Goal: Information Seeking & Learning: Find contact information

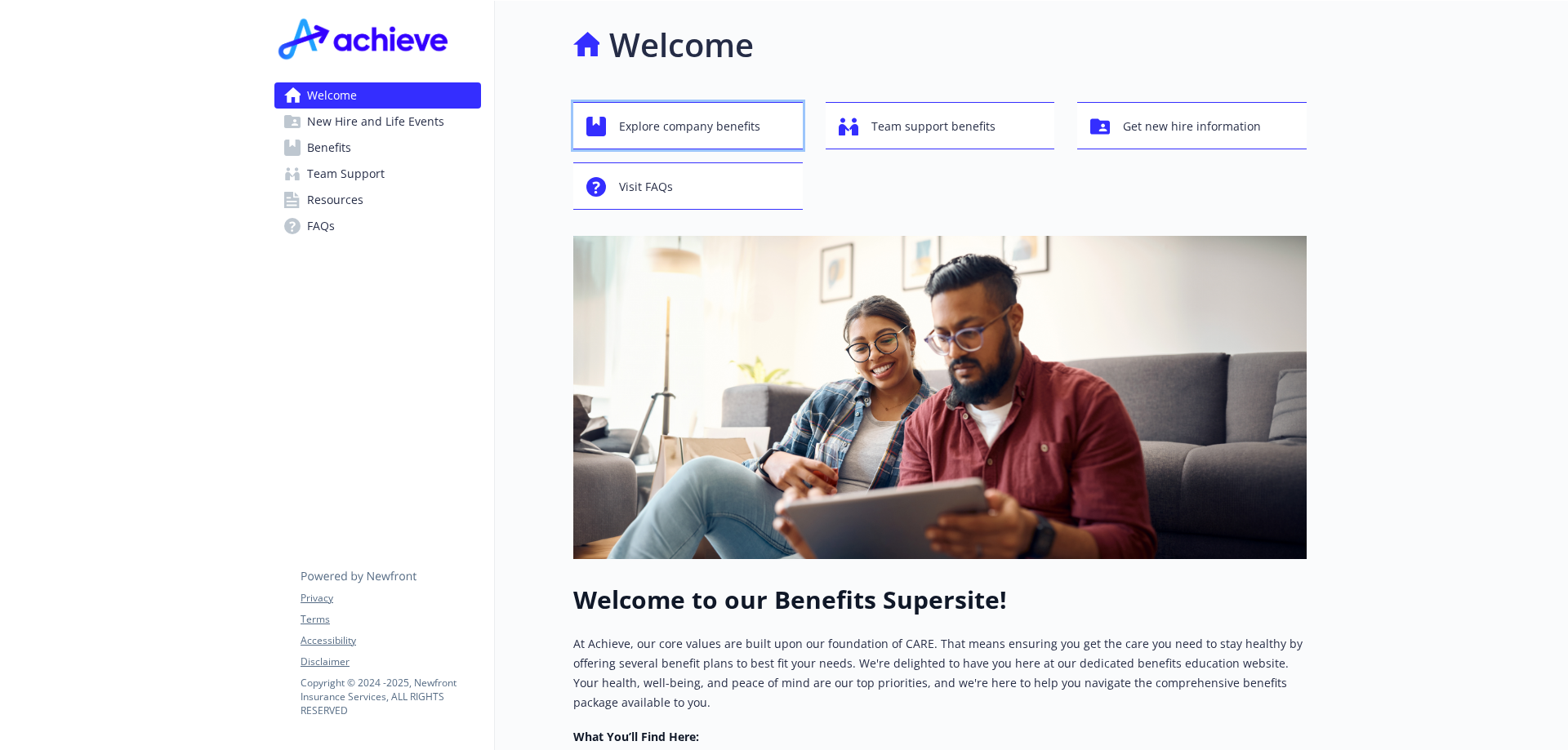
click at [646, 127] on span "Explore company benefits" at bounding box center [689, 126] width 141 height 31
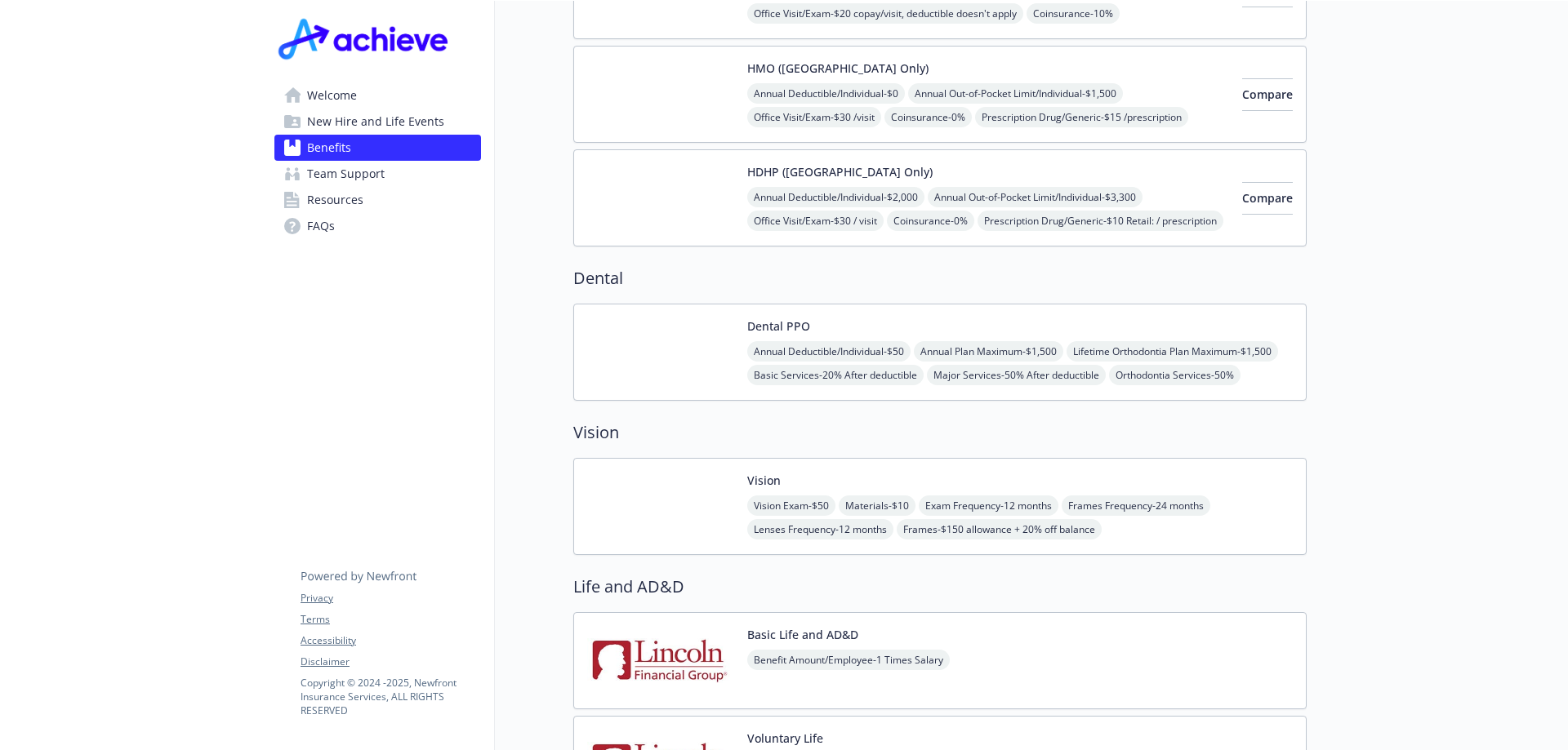
scroll to position [18, 0]
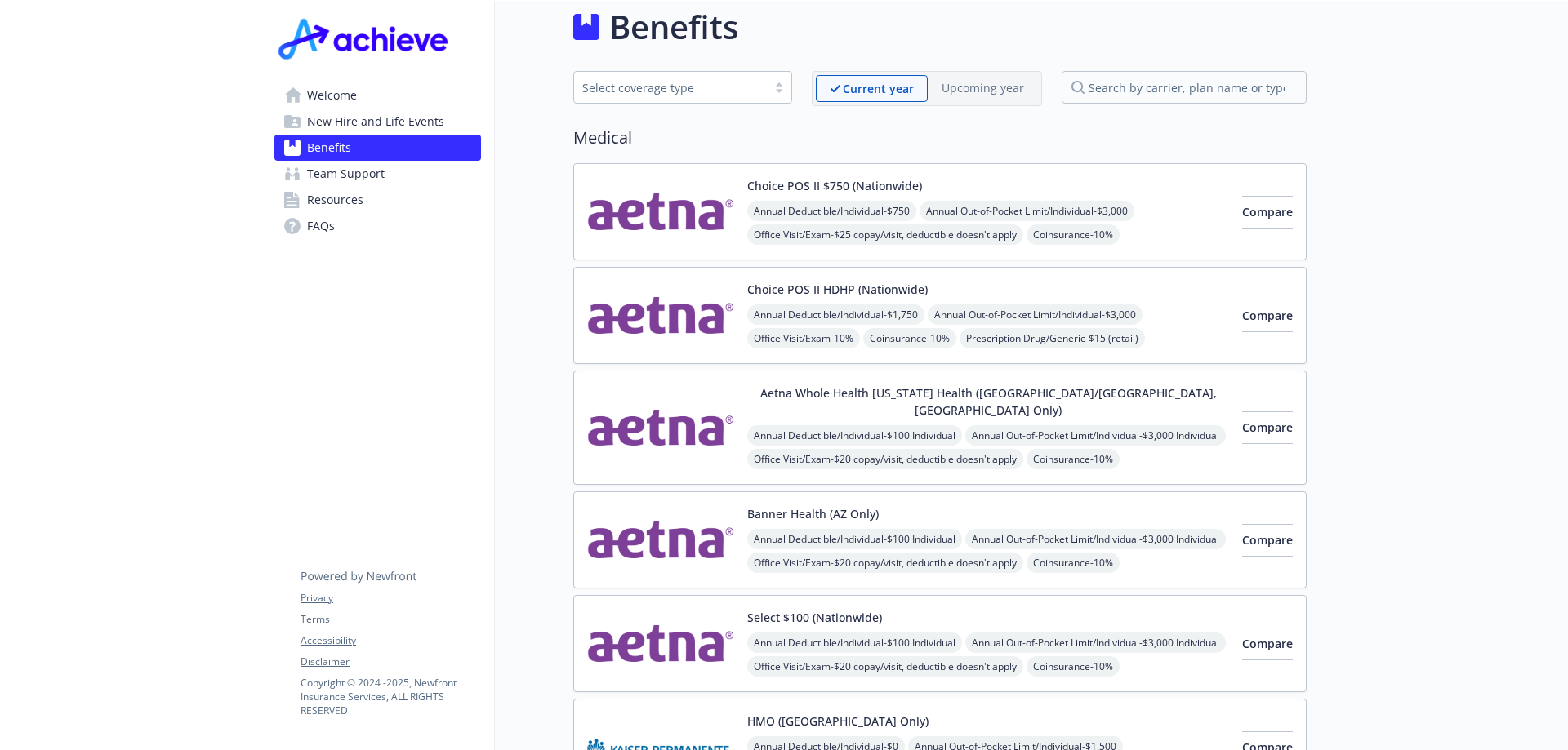
click at [651, 506] on img at bounding box center [661, 540] width 147 height 69
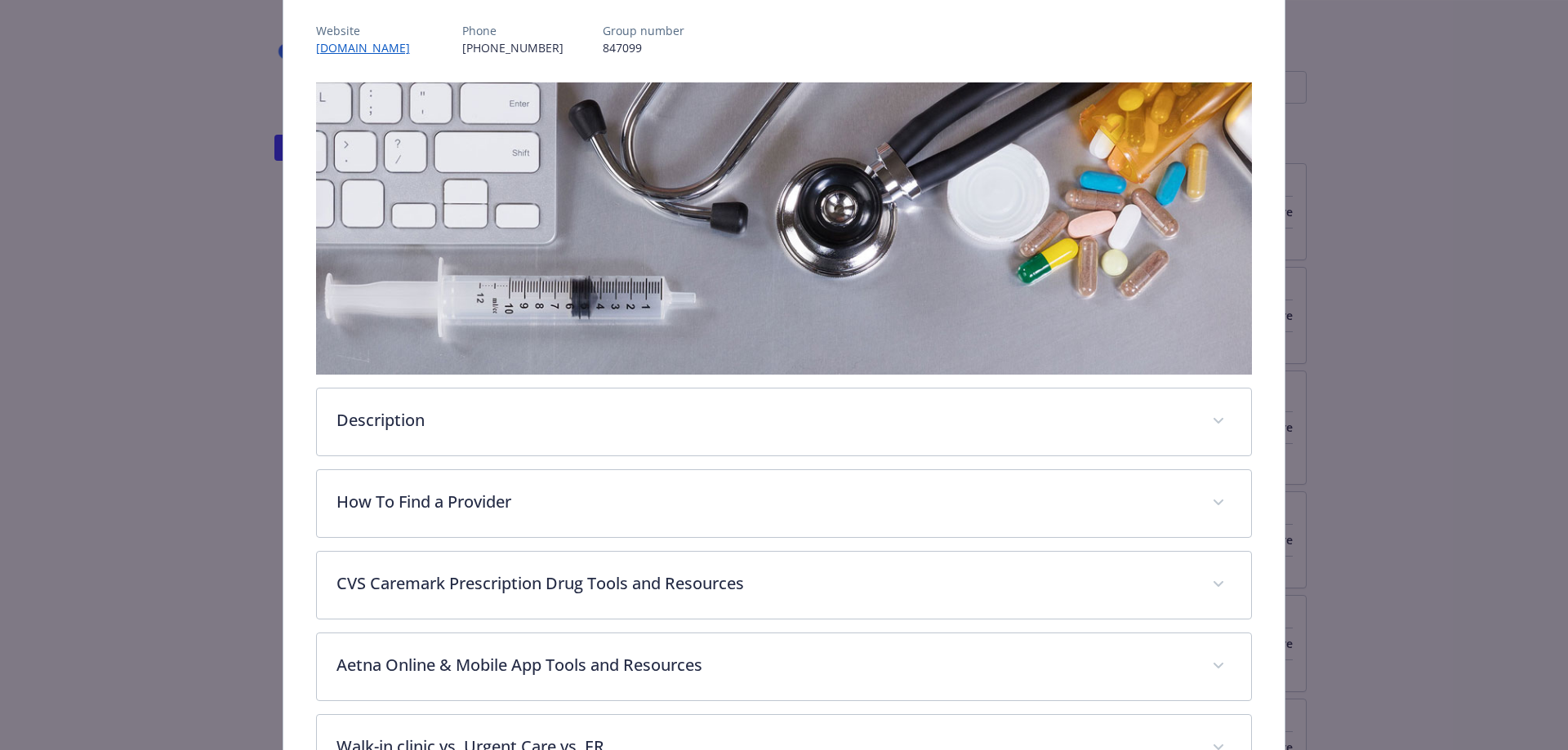
scroll to position [457, 0]
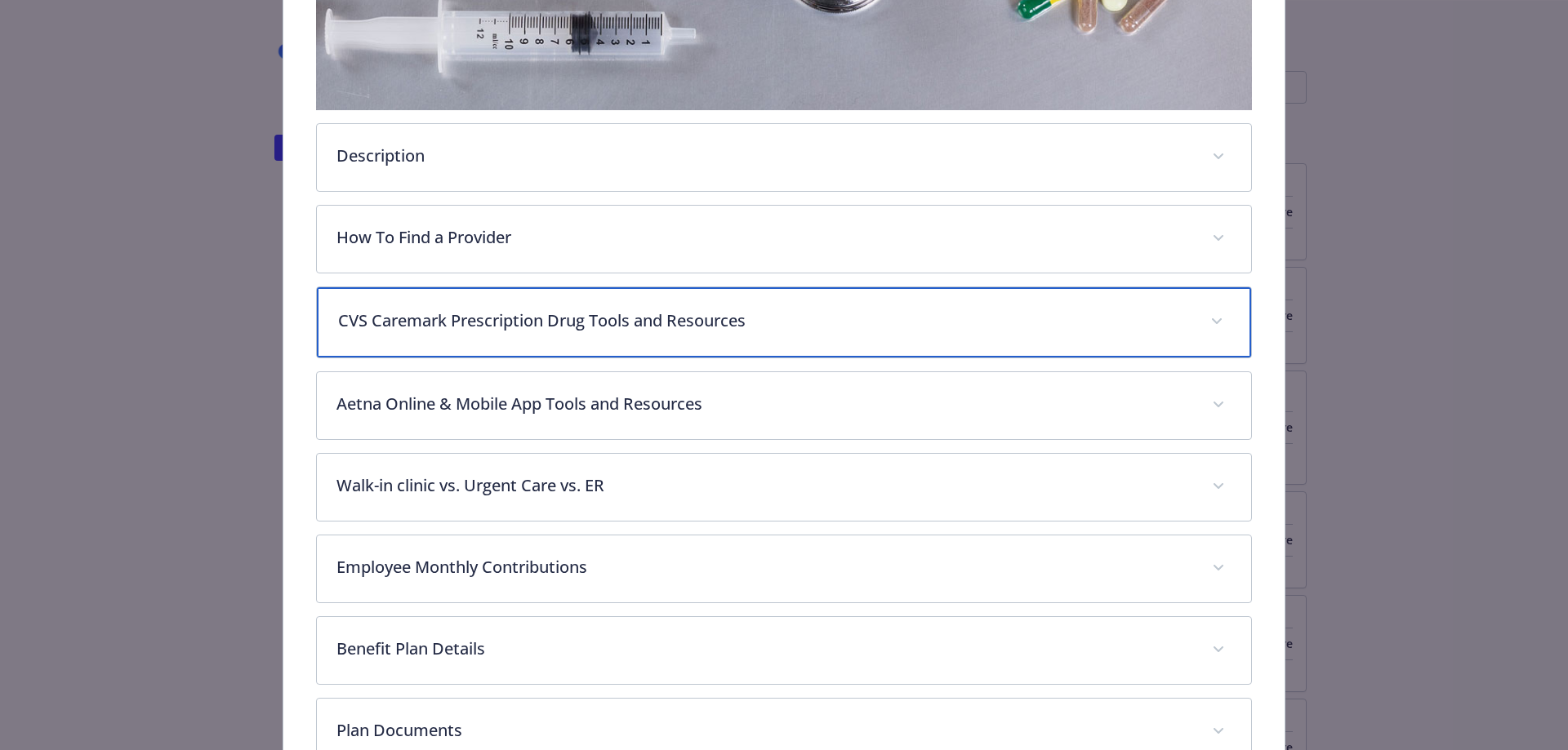
click at [1203, 314] on span "details for plan Medical - Banner Health (AZ Only) - Medical EPO" at bounding box center [1216, 321] width 26 height 26
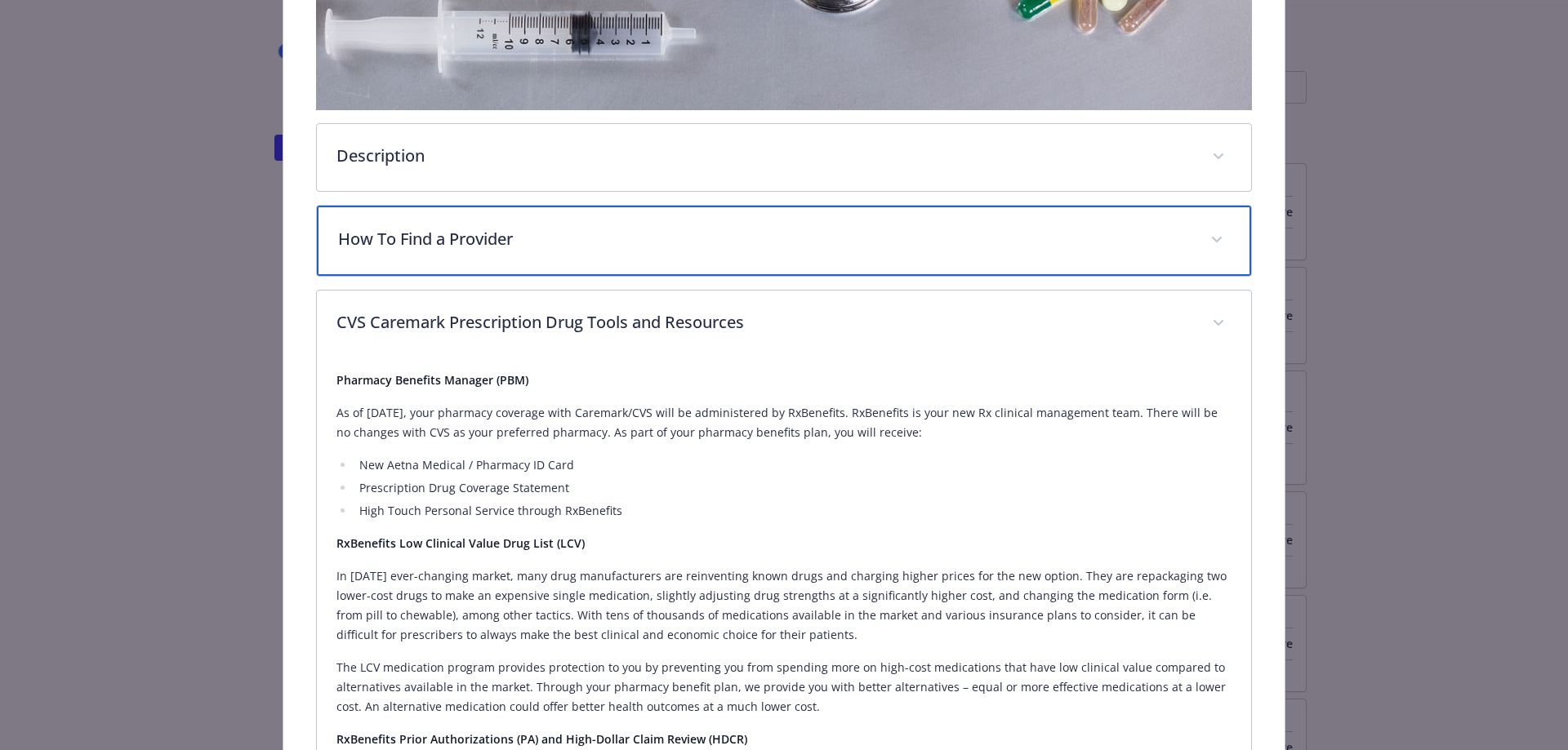
click at [1041, 252] on div "How To Find a Provider" at bounding box center [785, 240] width 935 height 70
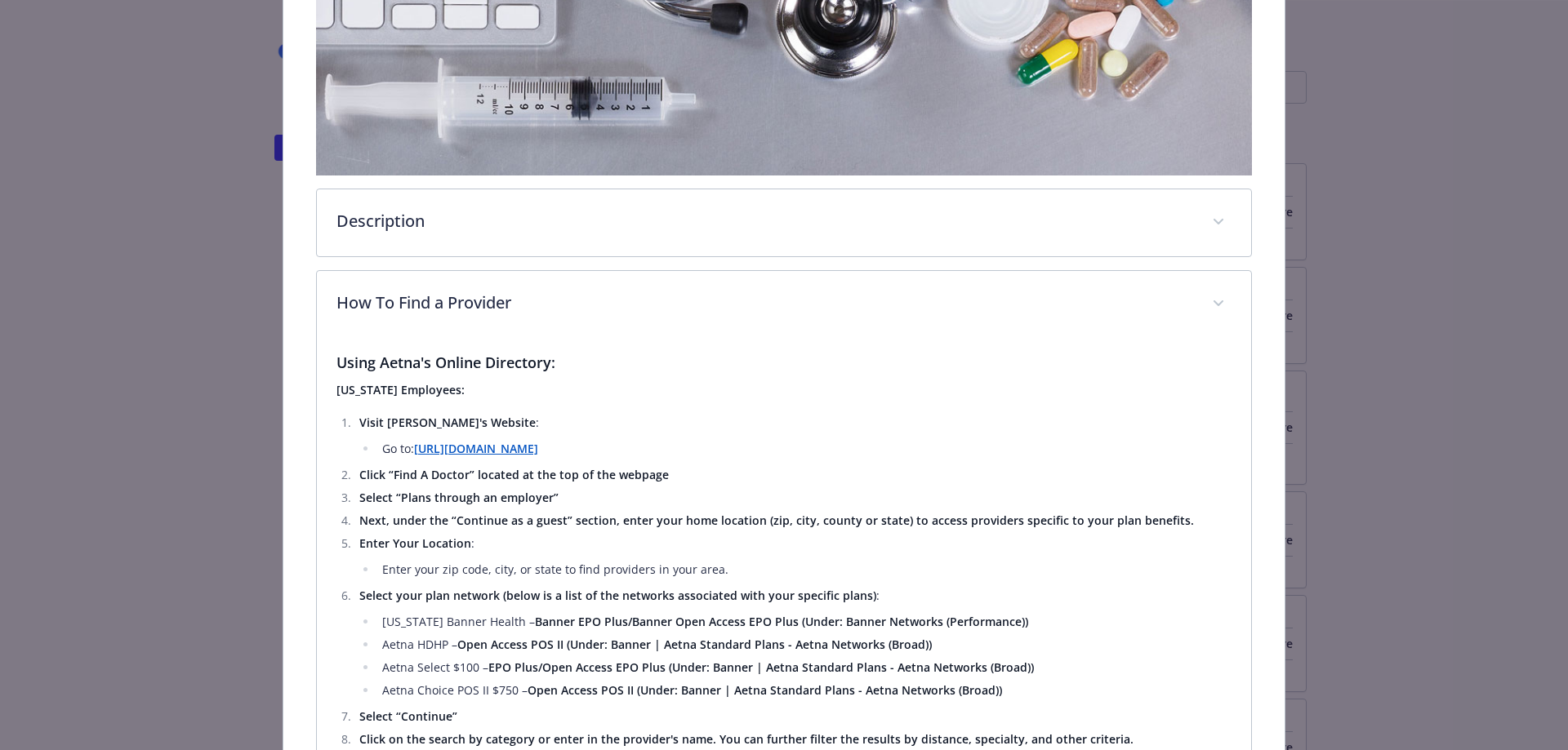
scroll to position [327, 0]
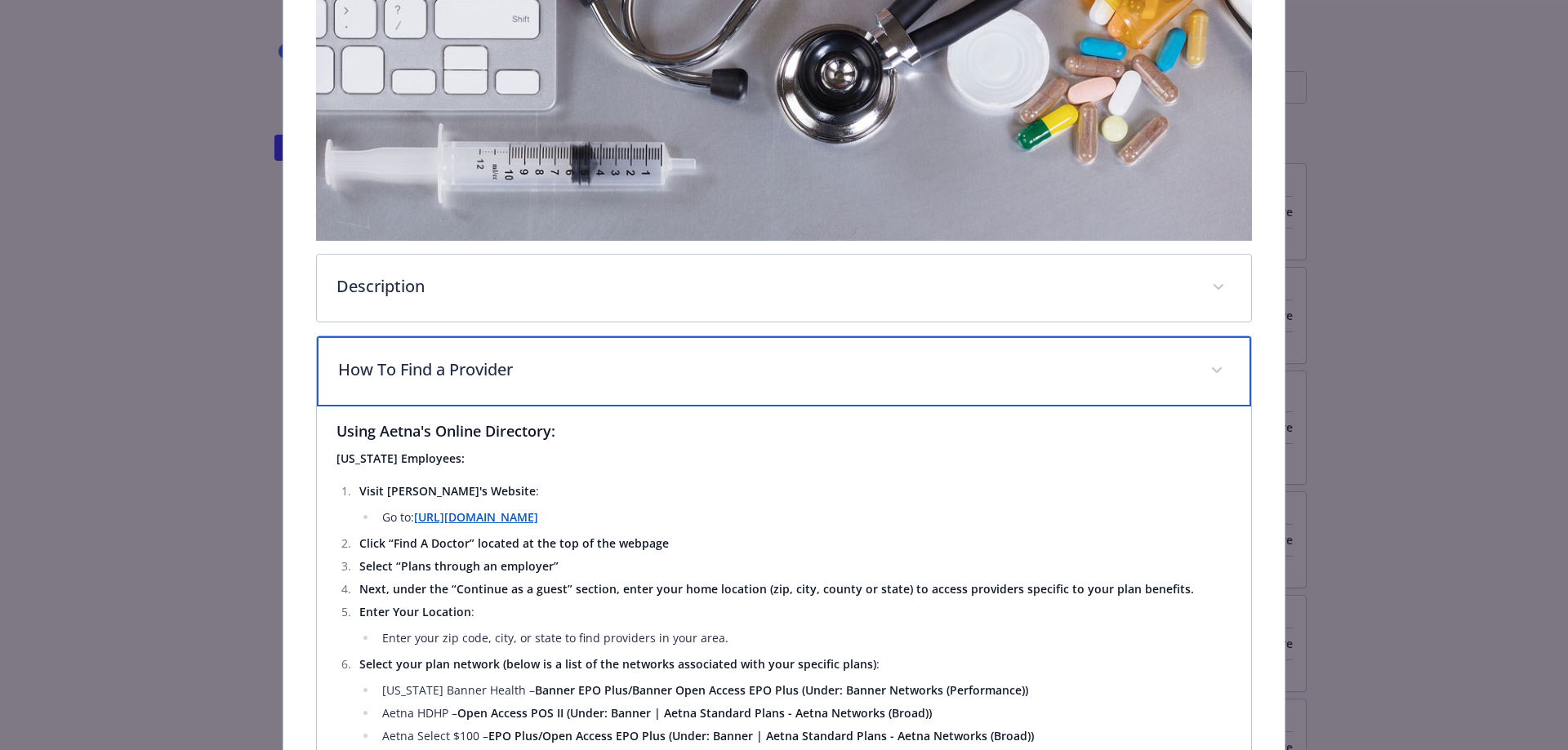
click at [1212, 367] on icon "details for plan Medical - Banner Health (AZ Only) - Medical EPO" at bounding box center [1217, 370] width 10 height 7
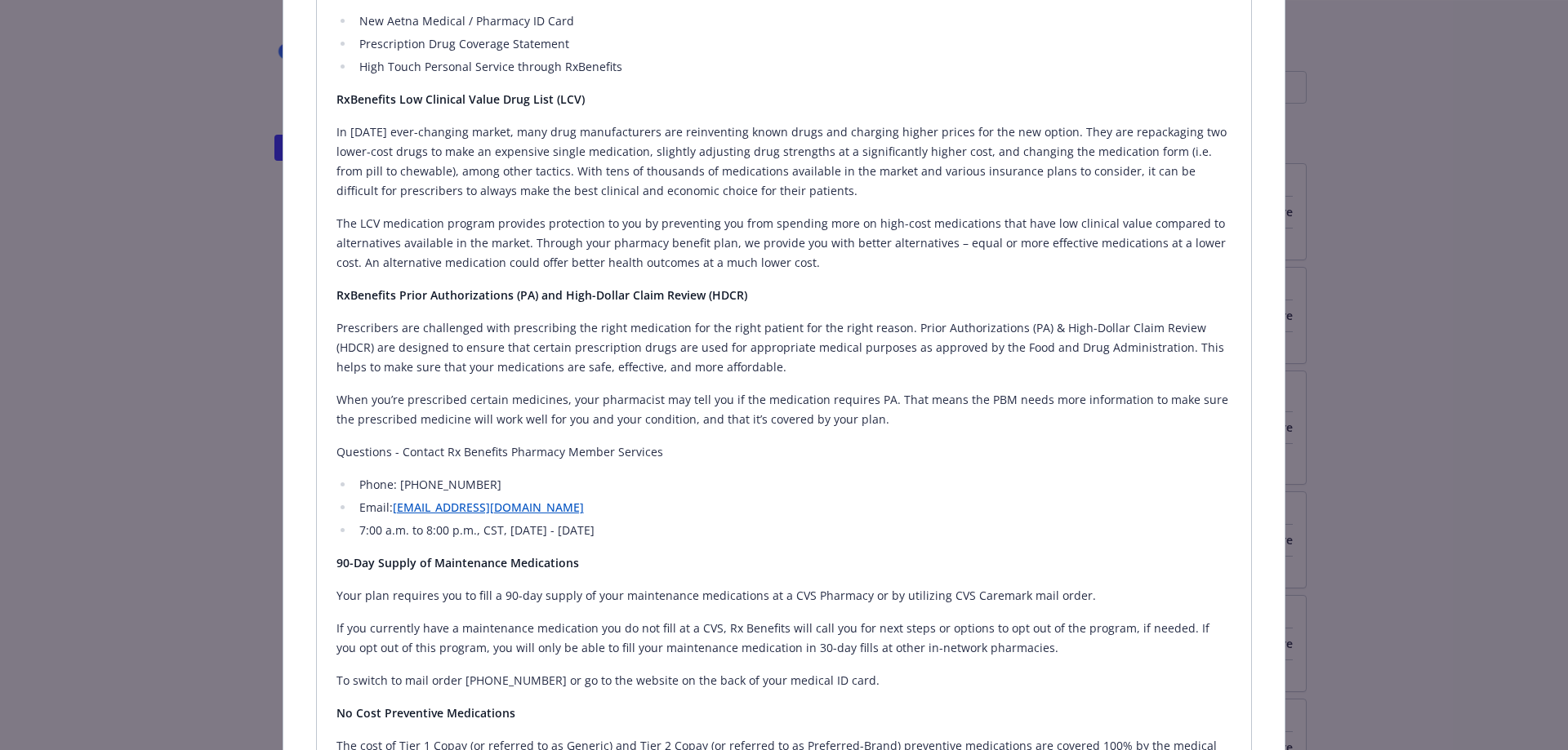
scroll to position [895, 0]
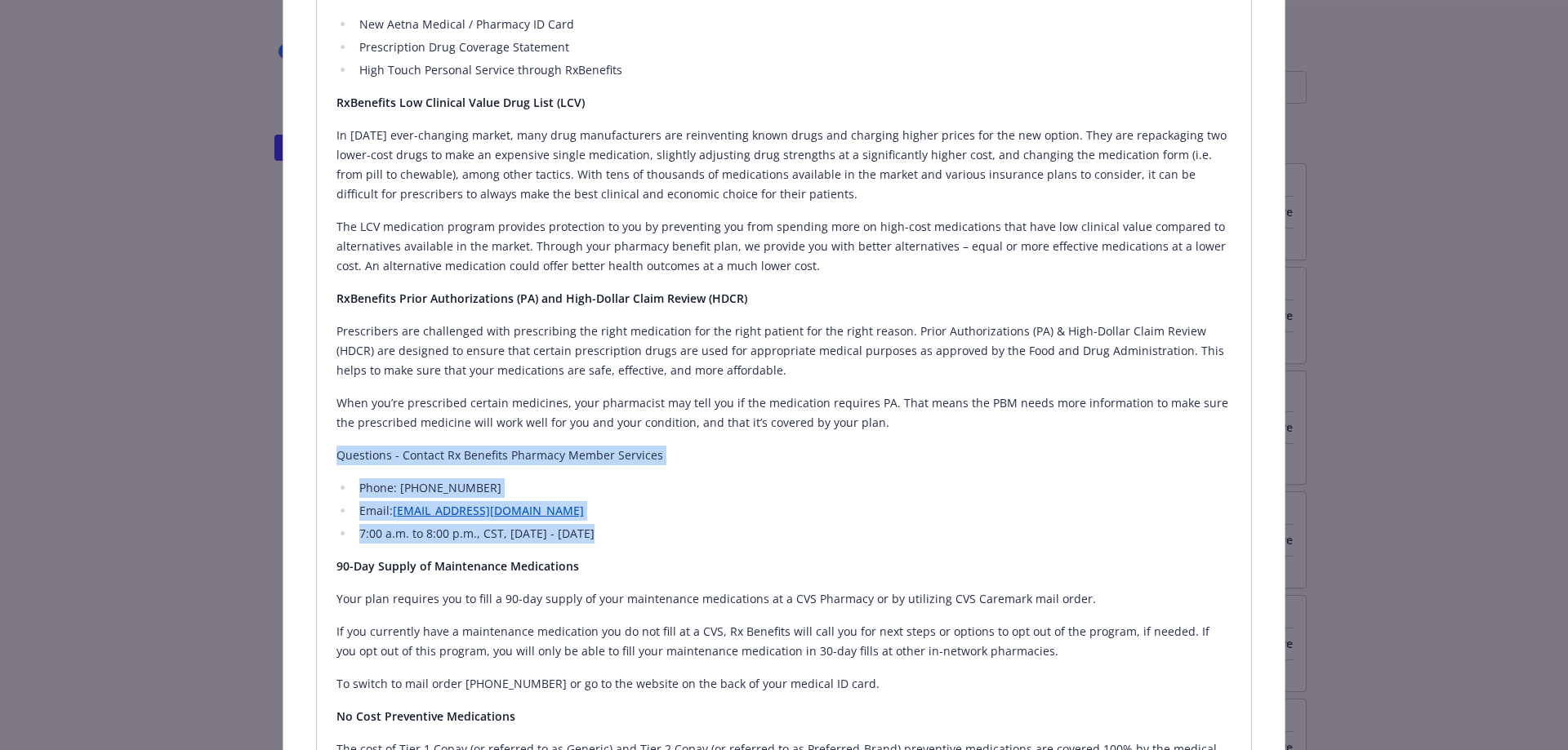
drag, startPoint x: 336, startPoint y: 449, endPoint x: 615, endPoint y: 525, distance: 289.2
click at [615, 525] on div "Pharmacy Benefits Manager (PBM) As of [DATE], your pharmacy coverage with Carem…" at bounding box center [784, 540] width 896 height 1221
copy div "Questions - Contact Rx Benefits Pharmacy Member Services Phone: [PHONE_NUMBER] …"
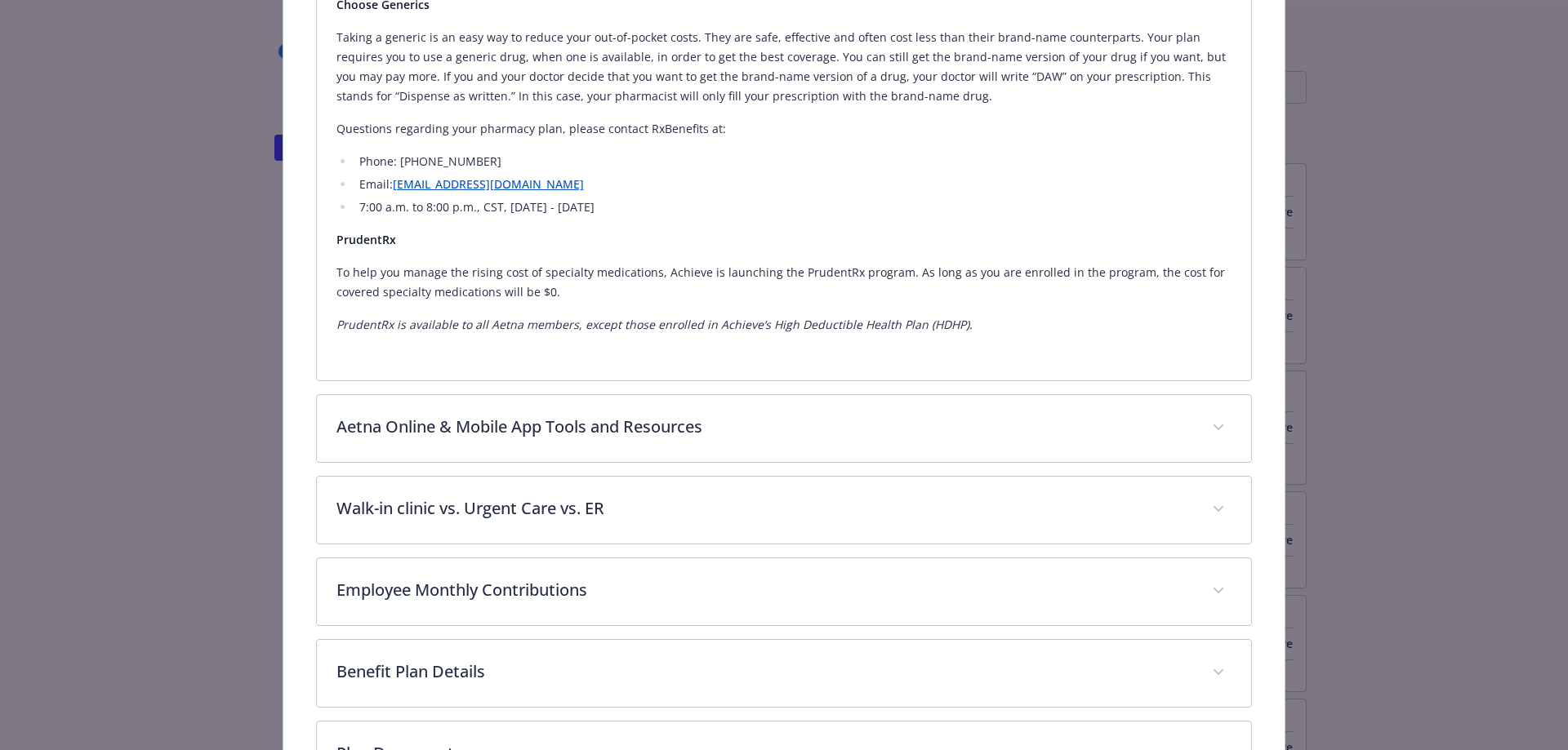
scroll to position [1302, 0]
